Goal: Complete application form: Complete application form

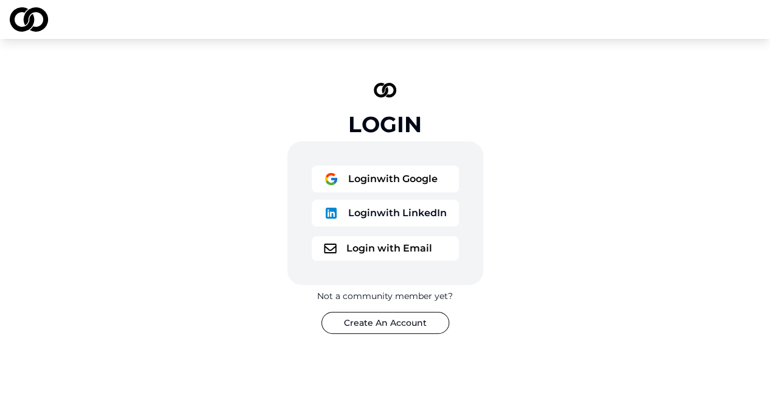
click at [378, 174] on button "Login with Google" at bounding box center [385, 179] width 147 height 27
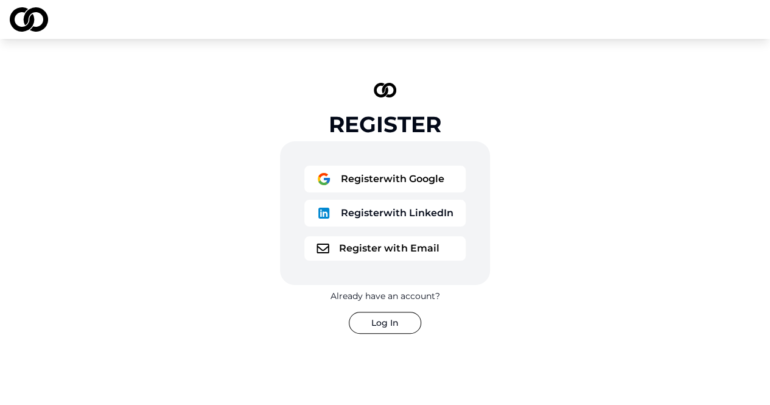
click at [404, 181] on button "Register with Google" at bounding box center [385, 179] width 161 height 27
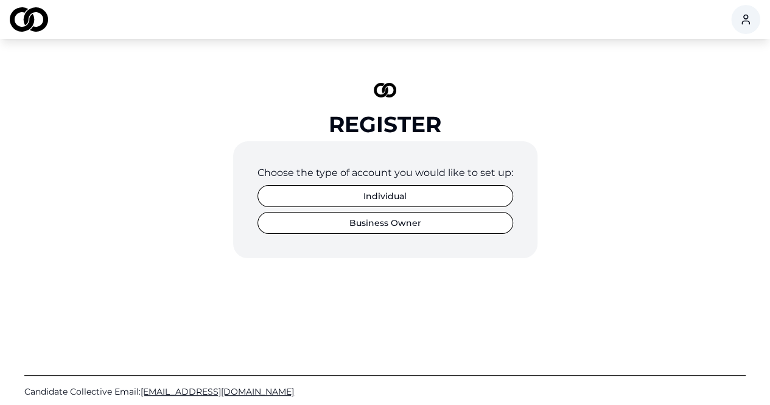
click at [389, 220] on button "Business Owner" at bounding box center [386, 223] width 256 height 22
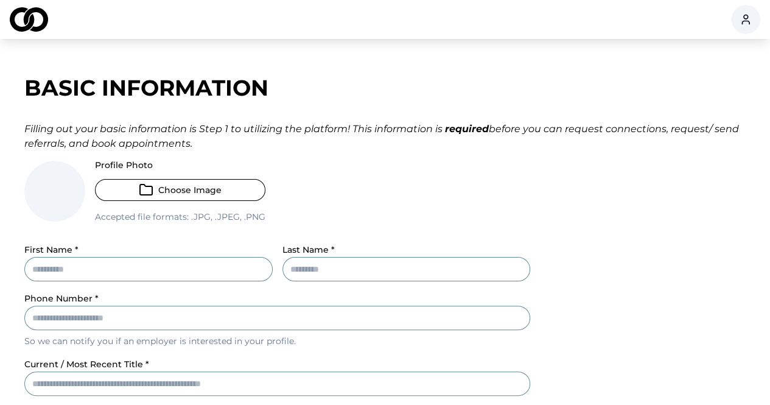
click at [155, 267] on input "First Name *" at bounding box center [148, 269] width 248 height 24
type input "*****"
type input "**********"
type input "********"
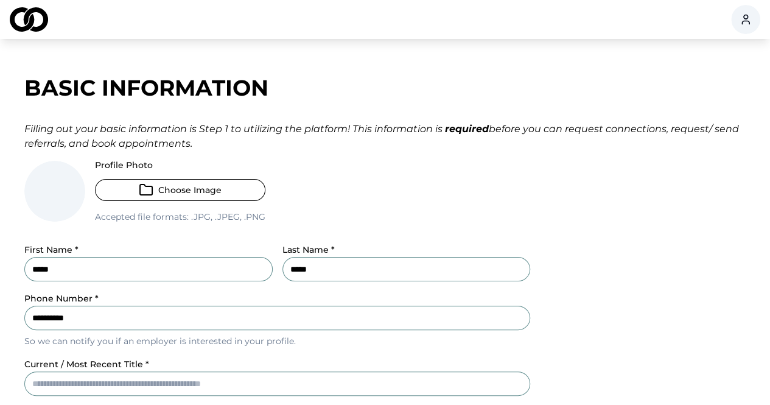
type input "**"
type input "*****"
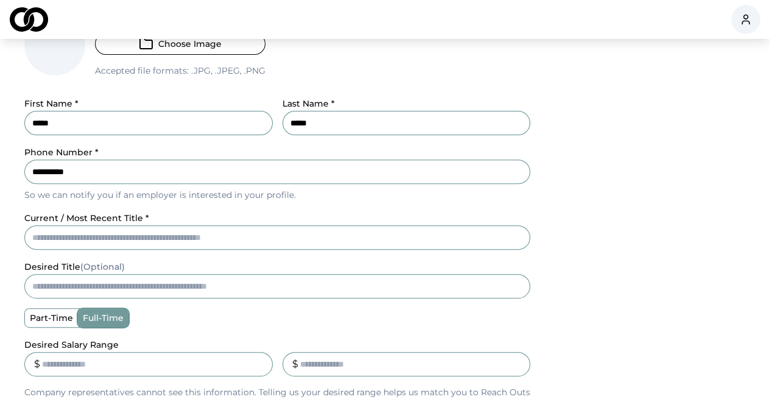
scroll to position [148, 0]
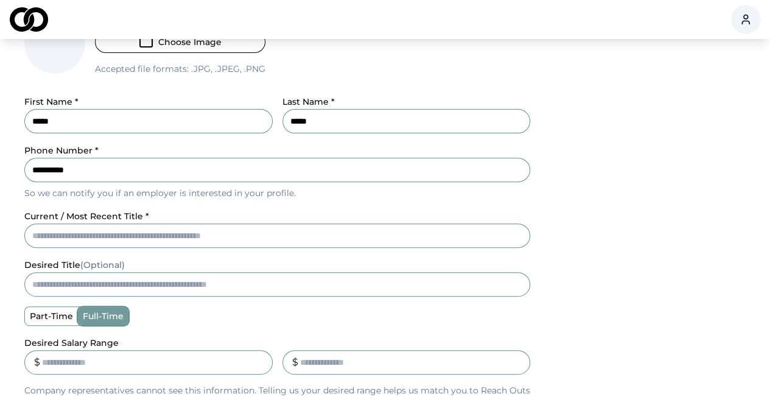
click at [135, 232] on input "current / most recent title *" at bounding box center [277, 236] width 506 height 24
type input "**********"
click at [119, 284] on input "desired title (Optional)" at bounding box center [277, 284] width 506 height 24
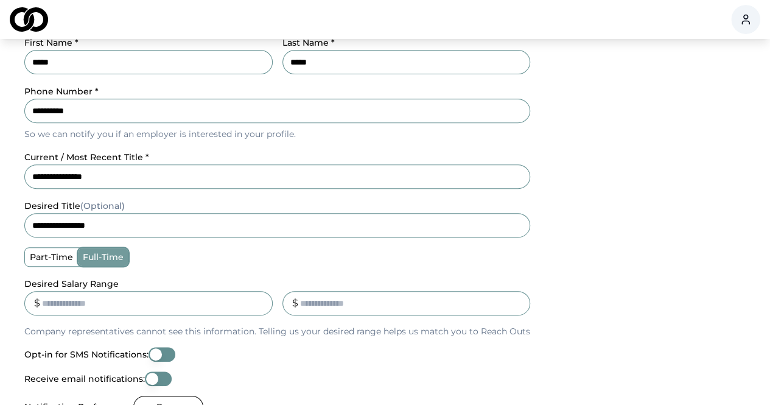
scroll to position [214, 0]
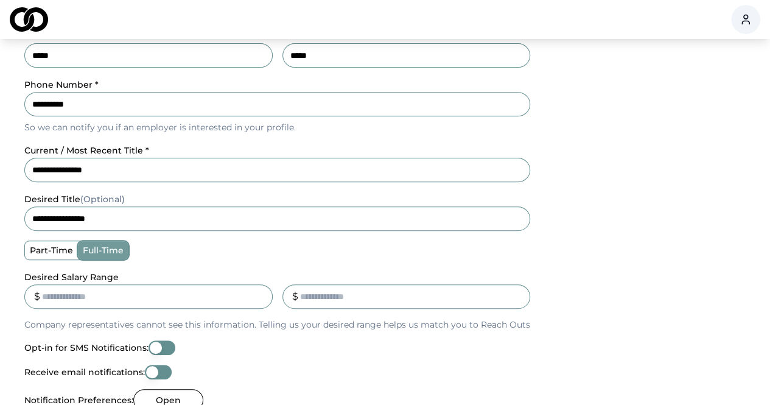
type input "**********"
click at [173, 300] on input "Desired Salary Range" at bounding box center [148, 296] width 248 height 24
type input "******"
click at [305, 297] on input "_" at bounding box center [407, 296] width 248 height 24
type input "******"
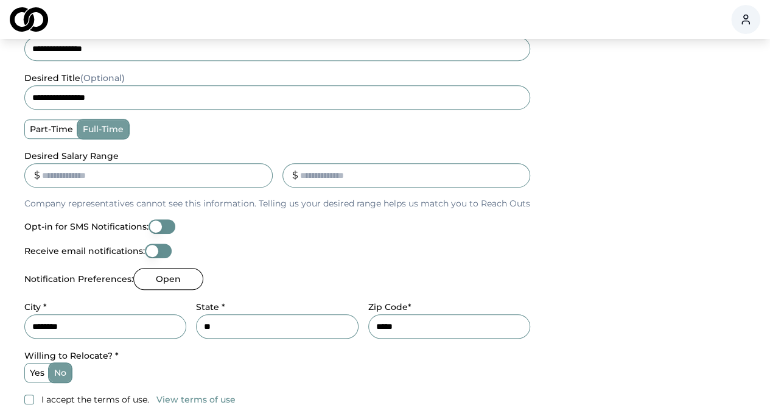
scroll to position [331, 0]
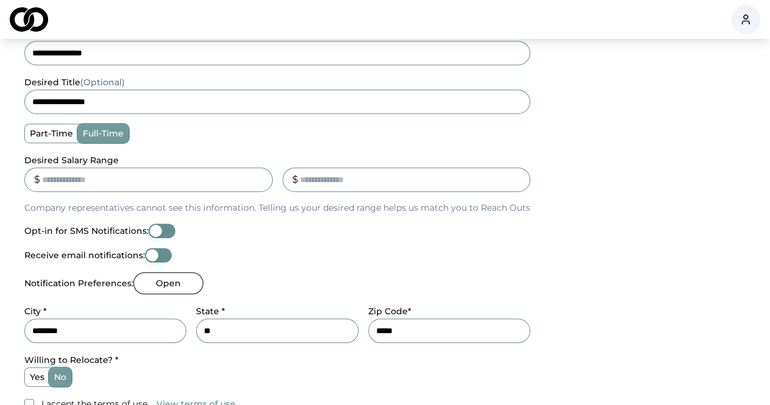
type input "******"
click at [403, 326] on input "*****" at bounding box center [449, 331] width 162 height 24
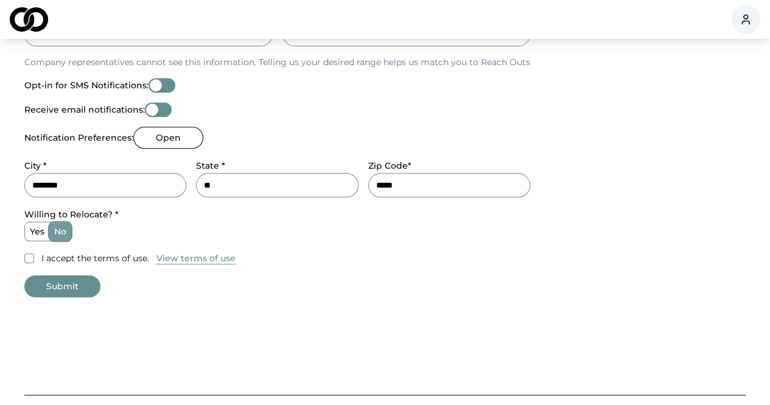
scroll to position [481, 0]
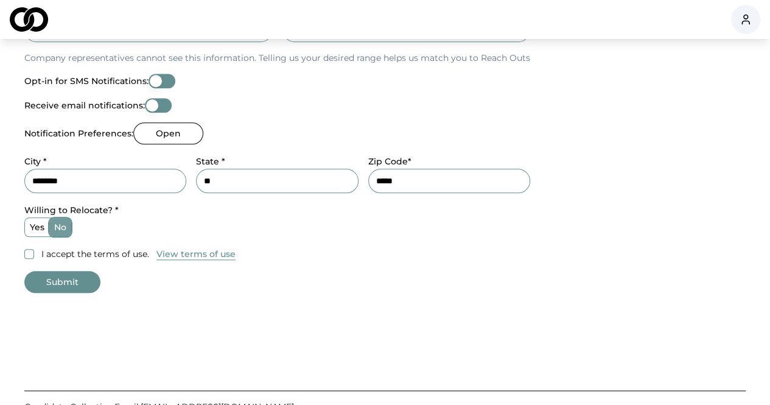
type input "*****"
click at [27, 253] on button "I accept the terms of use." at bounding box center [29, 254] width 10 height 10
click at [52, 278] on button "Submit" at bounding box center [62, 282] width 76 height 22
click at [80, 282] on button "Submit" at bounding box center [62, 282] width 76 height 22
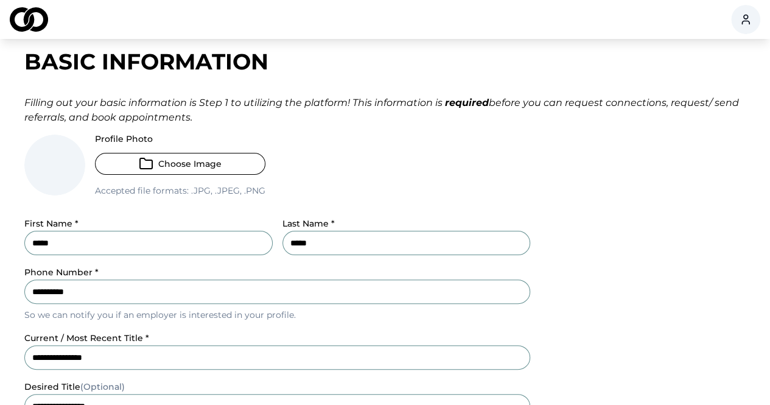
scroll to position [27, 0]
click at [166, 152] on button "Choose Image" at bounding box center [180, 163] width 171 height 22
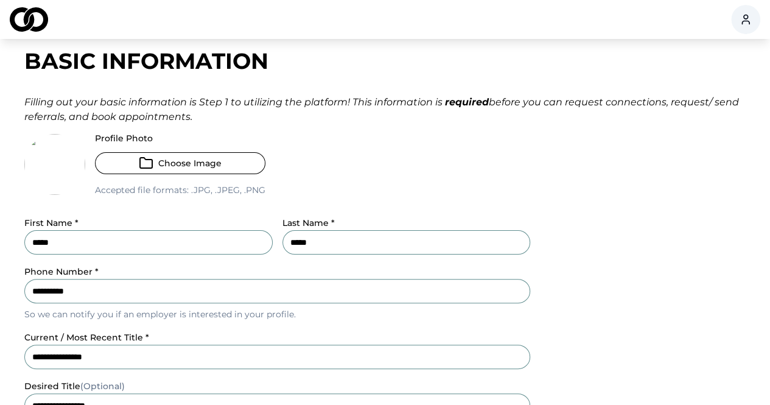
click at [223, 160] on button "Choose Image" at bounding box center [180, 163] width 171 height 22
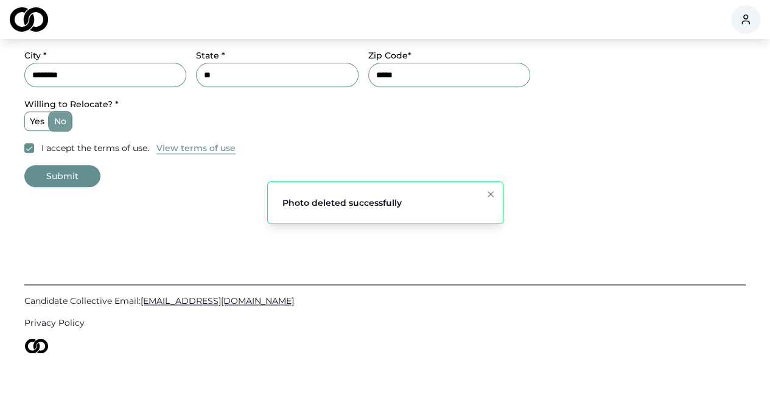
scroll to position [614, 0]
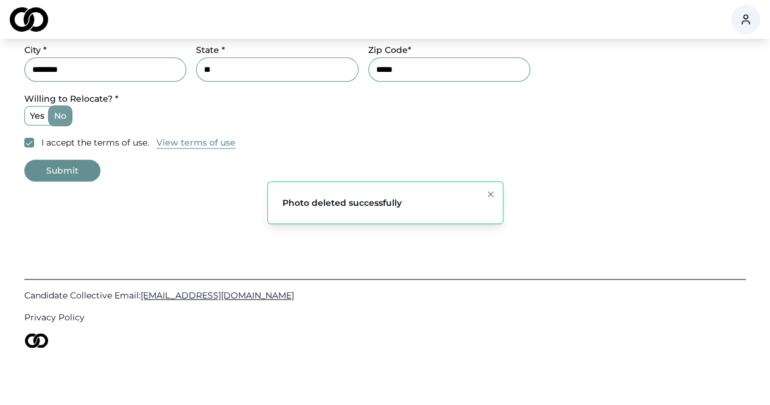
click at [74, 172] on button "Submit" at bounding box center [62, 171] width 76 height 22
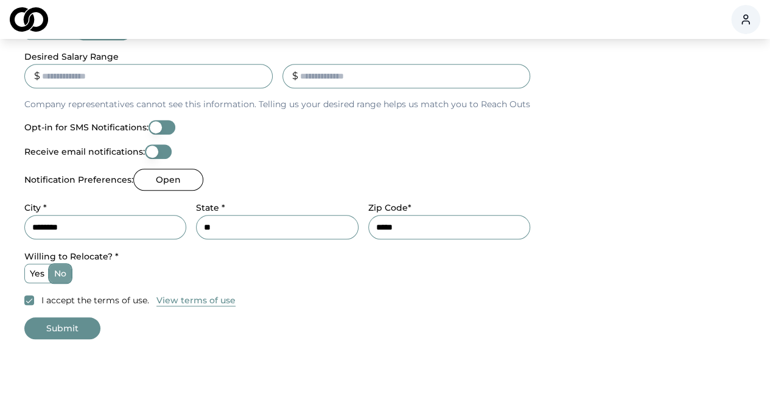
scroll to position [452, 0]
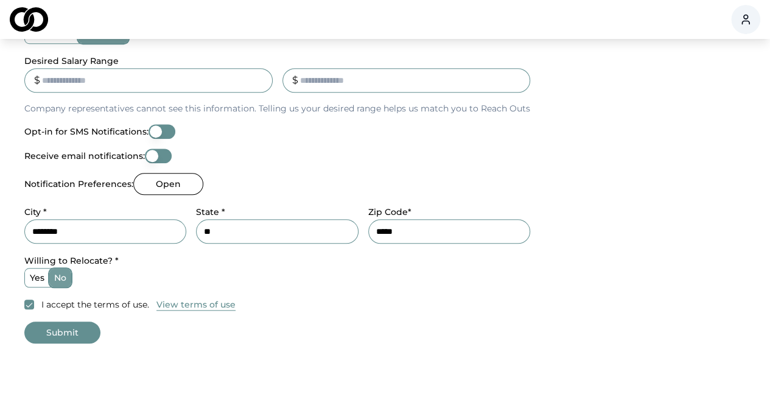
click at [169, 176] on button "Open" at bounding box center [168, 184] width 70 height 22
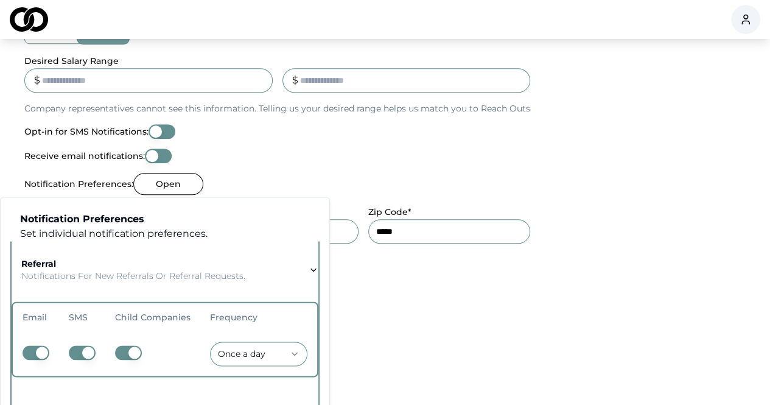
scroll to position [33, 0]
click at [303, 270] on button "referral Notifications for new referrals or referral requests." at bounding box center [165, 270] width 307 height 63
click at [313, 270] on icon "button" at bounding box center [313, 270] width 5 height 2
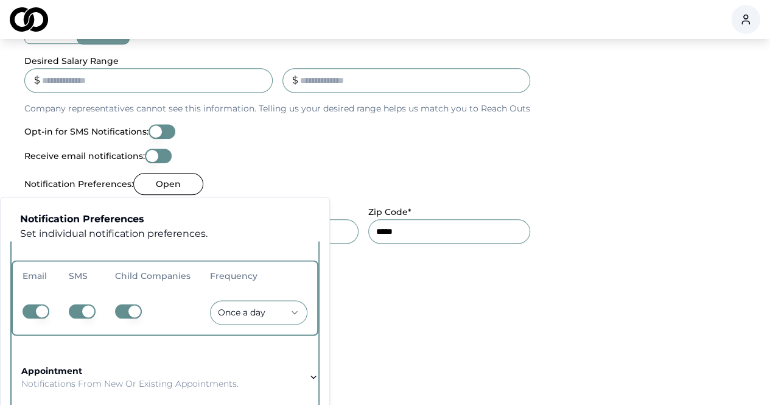
scroll to position [71, 0]
click at [84, 313] on button "button" at bounding box center [82, 315] width 27 height 15
click at [133, 319] on button "button" at bounding box center [128, 315] width 27 height 15
click at [79, 316] on button "button" at bounding box center [82, 315] width 27 height 15
click at [132, 315] on button "button" at bounding box center [128, 315] width 27 height 15
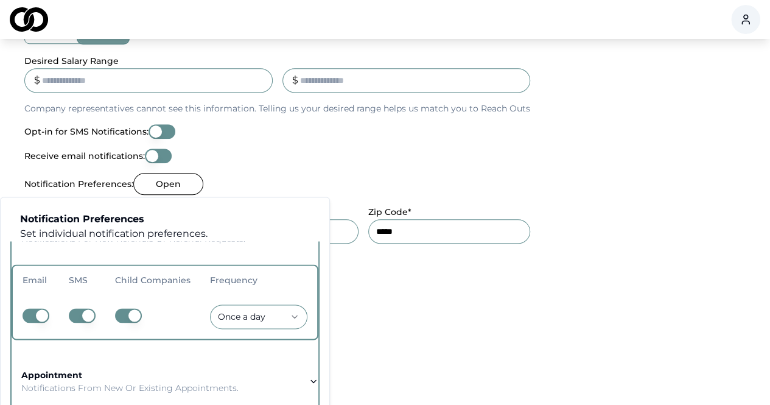
click at [266, 171] on div "**********" at bounding box center [277, 10] width 506 height 603
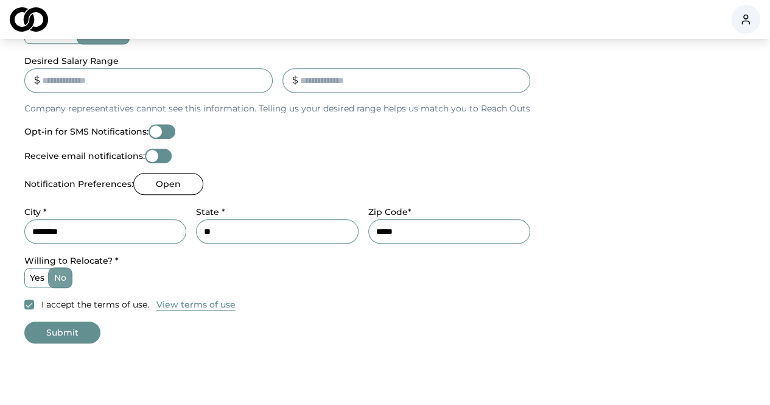
click at [68, 329] on button "Submit" at bounding box center [62, 333] width 76 height 22
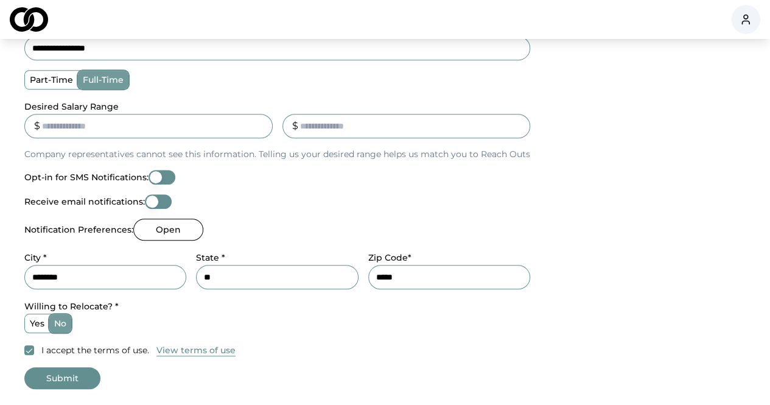
scroll to position [410, 0]
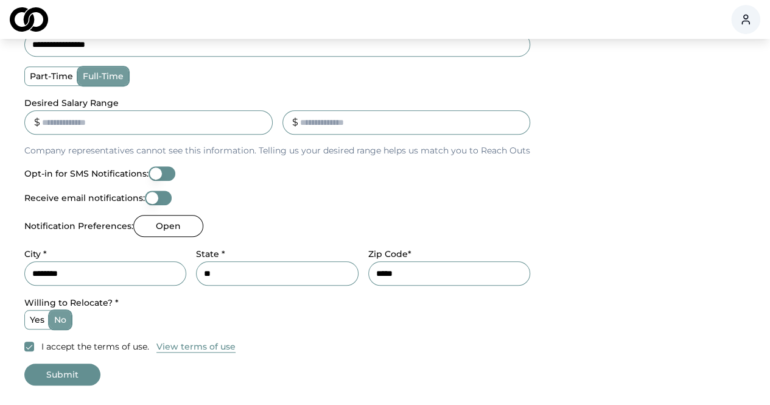
click at [192, 347] on button "View terms of use" at bounding box center [196, 346] width 79 height 12
click at [33, 342] on button "I accept the terms of use." at bounding box center [29, 347] width 10 height 10
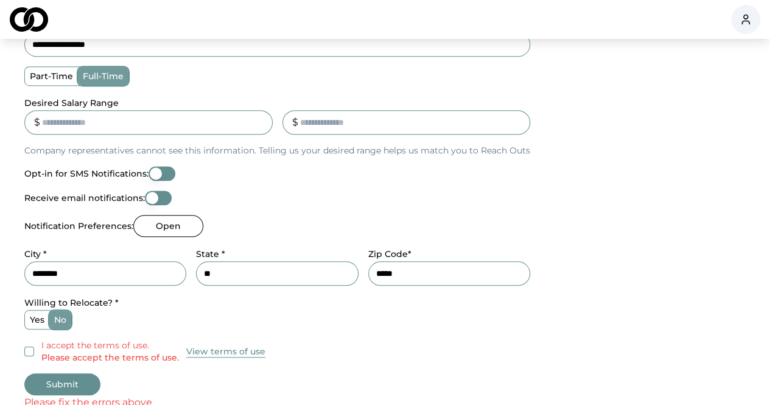
click at [33, 342] on div "I accept the terms of use. Please accept the terms of use. View terms of use" at bounding box center [277, 351] width 506 height 24
click at [30, 350] on button "I accept the terms of use. Please accept the terms of use." at bounding box center [29, 352] width 10 height 10
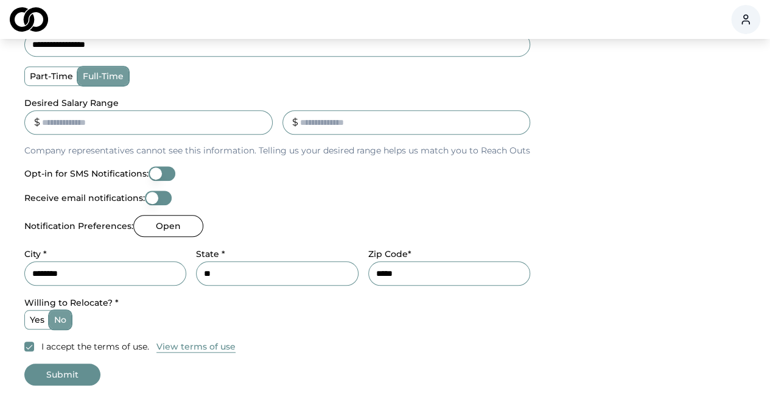
click at [63, 366] on button "Submit" at bounding box center [62, 375] width 76 height 22
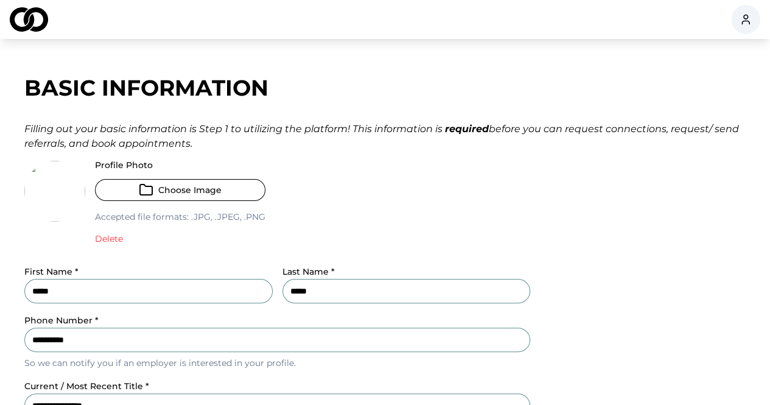
scroll to position [24, 0]
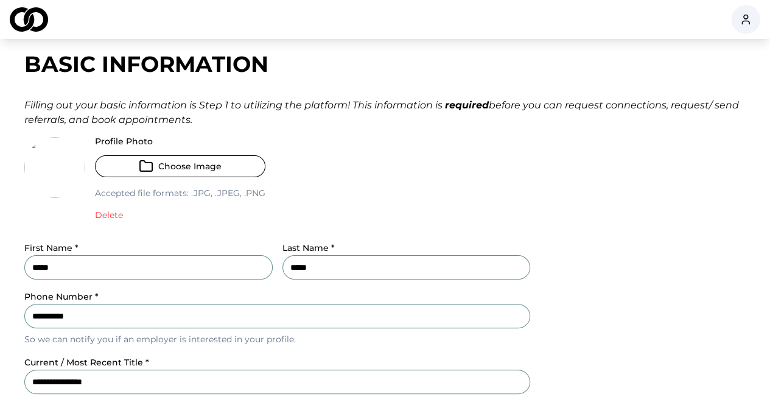
click at [167, 164] on button "Choose Image" at bounding box center [180, 166] width 171 height 22
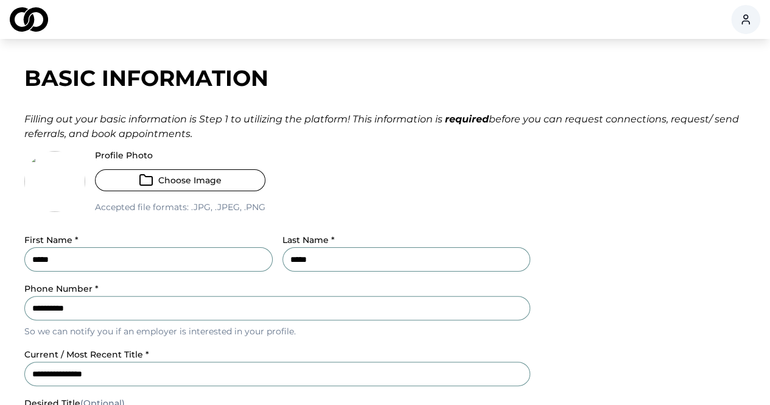
scroll to position [0, 0]
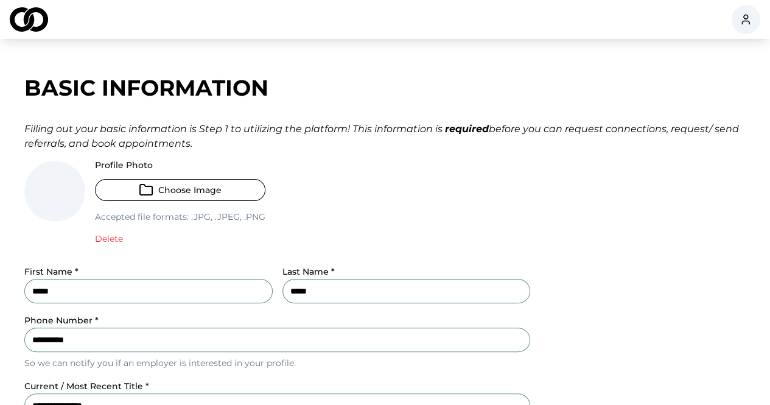
click at [162, 193] on button "Choose Image" at bounding box center [180, 190] width 171 height 22
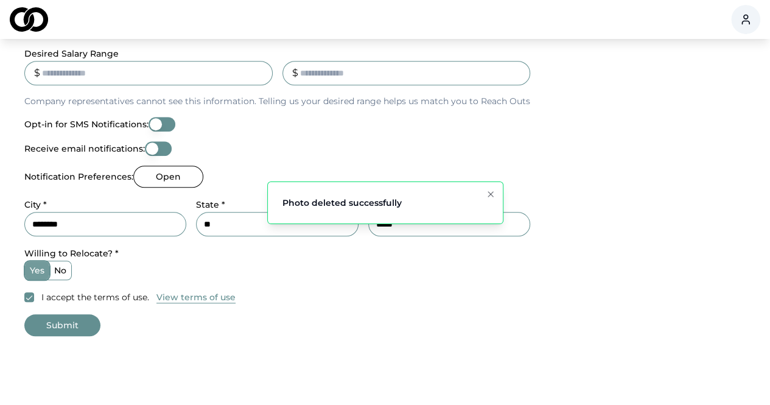
scroll to position [461, 0]
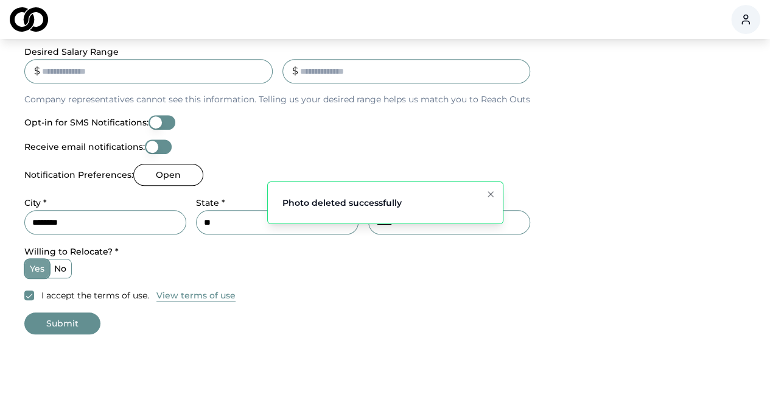
click at [77, 324] on button "Submit" at bounding box center [62, 323] width 76 height 22
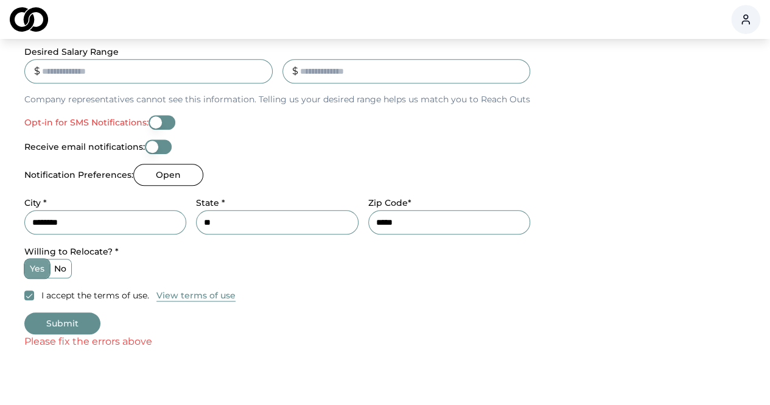
click at [156, 127] on button "Opt-in for SMS Notifications:" at bounding box center [162, 122] width 27 height 15
click at [71, 325] on button "Submit" at bounding box center [62, 323] width 76 height 22
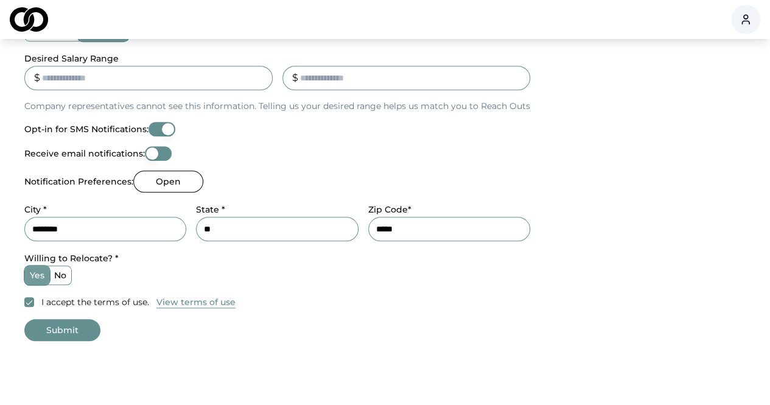
scroll to position [454, 0]
click at [159, 153] on button "Receive email notifications:" at bounding box center [158, 154] width 27 height 15
click at [68, 330] on button "Submit" at bounding box center [62, 331] width 76 height 22
click at [155, 180] on button "Open" at bounding box center [168, 182] width 70 height 22
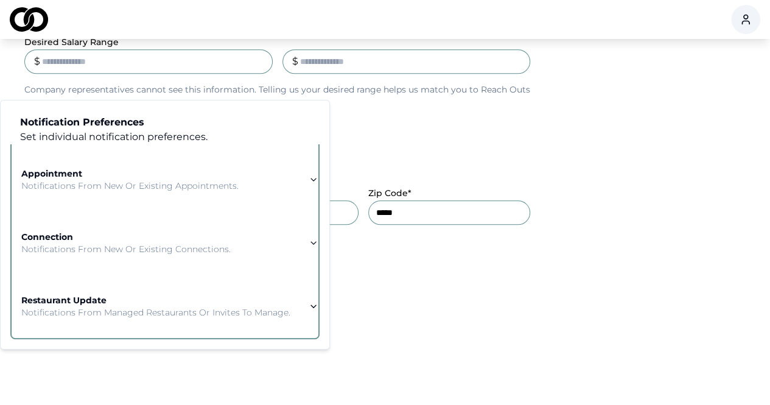
scroll to position [614, 0]
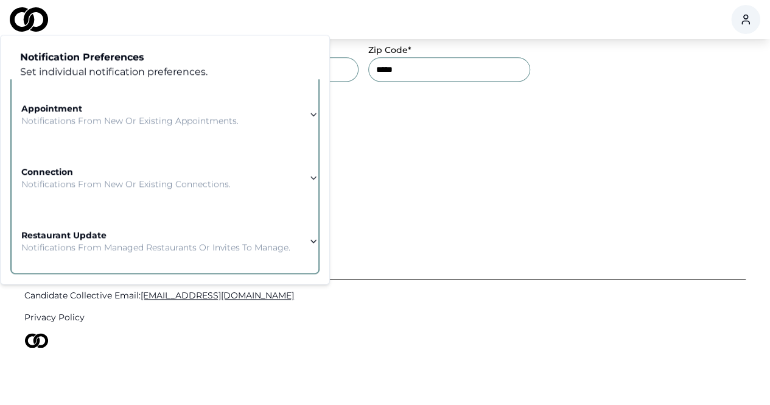
click at [194, 241] on p "Notifications from managed restaurants or invites to manage." at bounding box center [155, 247] width 269 height 12
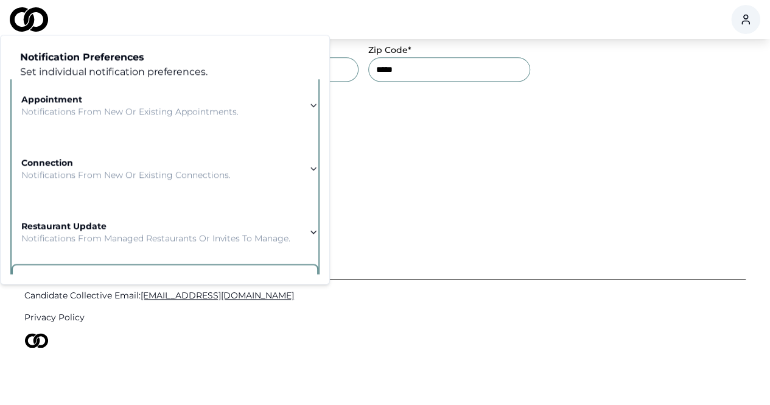
scroll to position [100, 0]
click at [311, 231] on icon "button" at bounding box center [313, 232] width 5 height 2
click at [312, 169] on icon "button" at bounding box center [313, 168] width 5 height 2
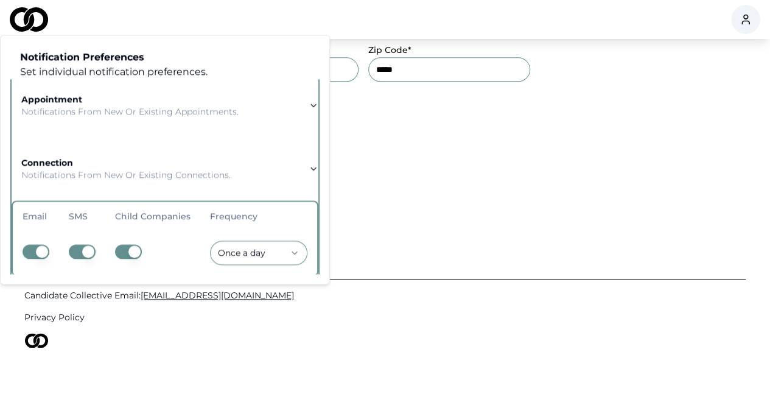
click at [312, 167] on icon "button" at bounding box center [314, 169] width 10 height 10
click at [312, 169] on icon "button" at bounding box center [313, 168] width 5 height 2
click at [312, 171] on icon "button" at bounding box center [314, 169] width 10 height 10
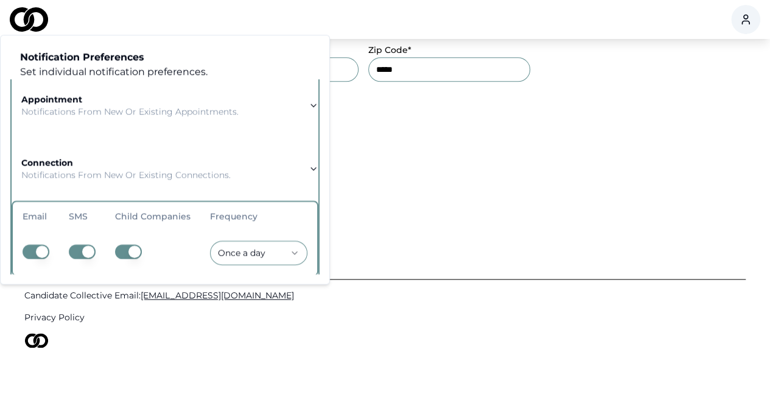
click at [94, 175] on p "Notifications from new or existing connections." at bounding box center [125, 175] width 209 height 12
click at [266, 298] on span "[EMAIL_ADDRESS][DOMAIN_NAME]" at bounding box center [217, 295] width 153 height 11
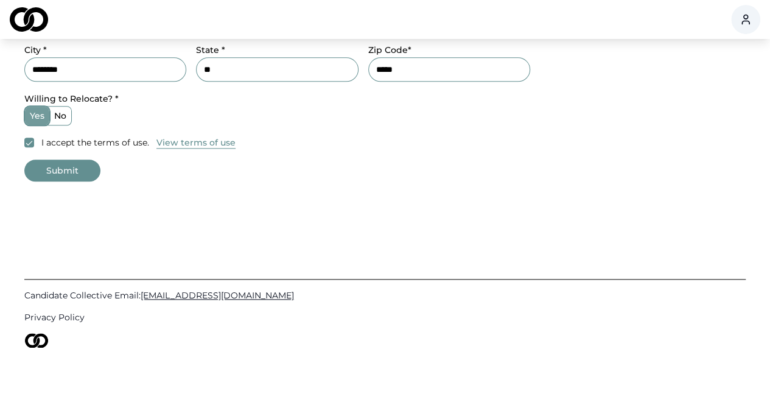
click at [63, 167] on button "Submit" at bounding box center [62, 171] width 76 height 22
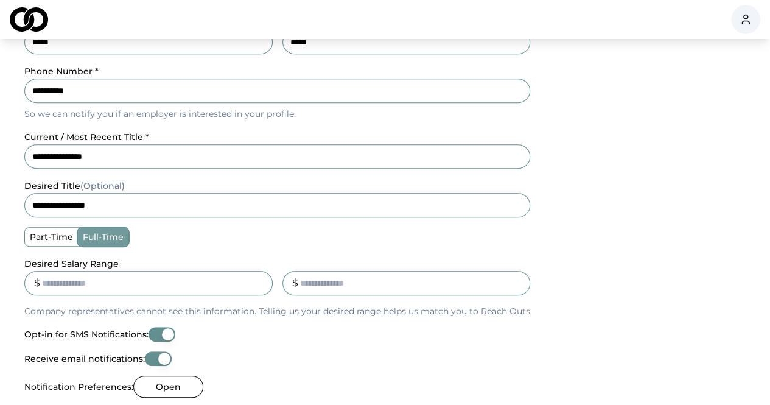
scroll to position [248, 0]
